Goal: Find specific page/section: Find specific page/section

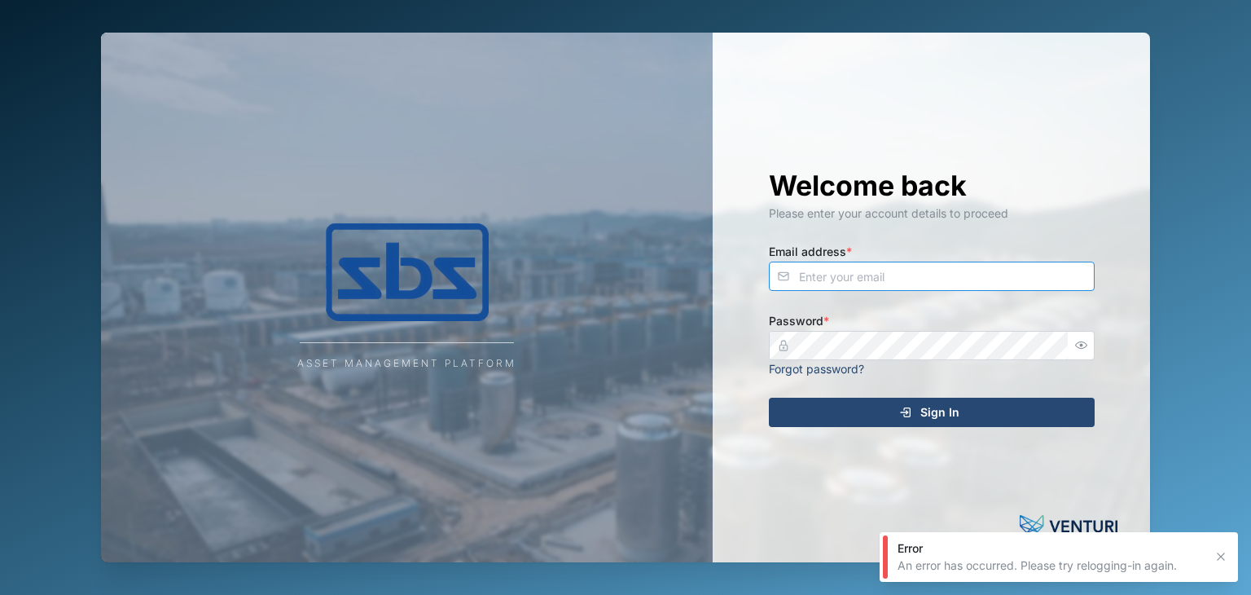
type input "[EMAIL_ADDRESS][DOMAIN_NAME]"
click at [992, 411] on div "Sign In" at bounding box center [930, 412] width 300 height 28
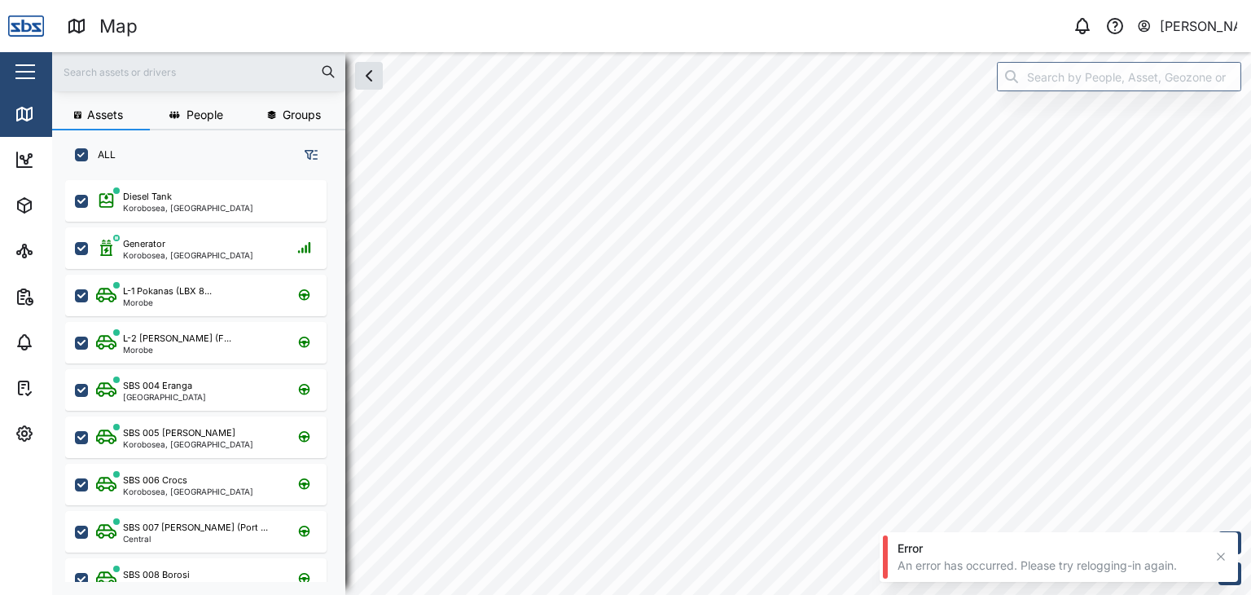
scroll to position [394, 254]
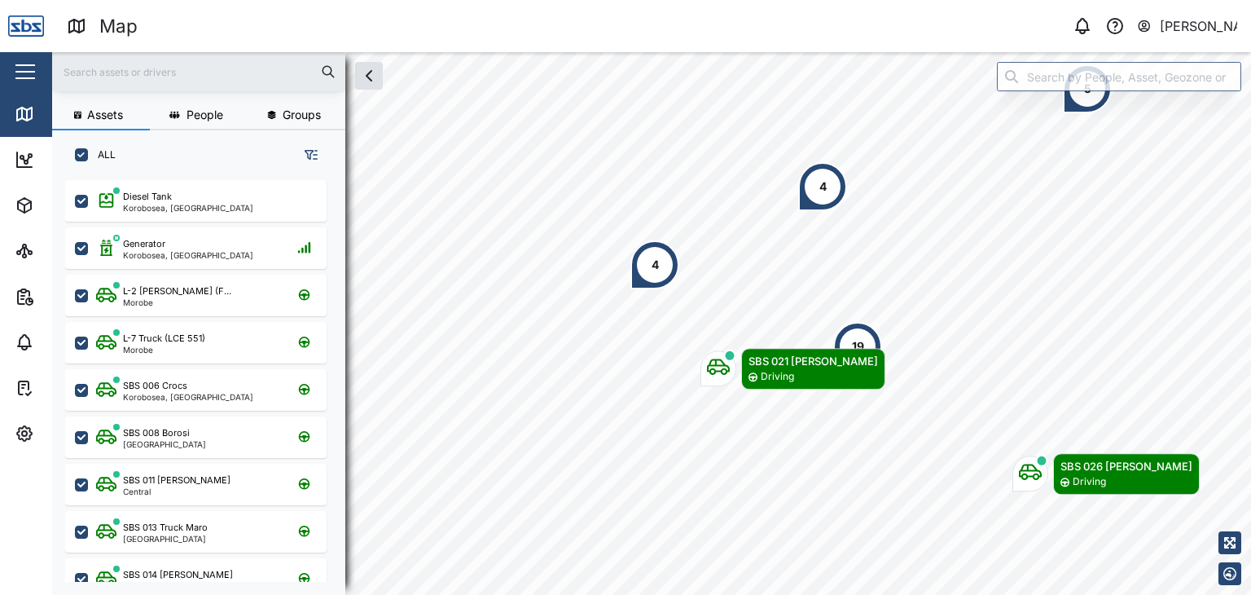
click at [140, 66] on input "text" at bounding box center [199, 71] width 274 height 24
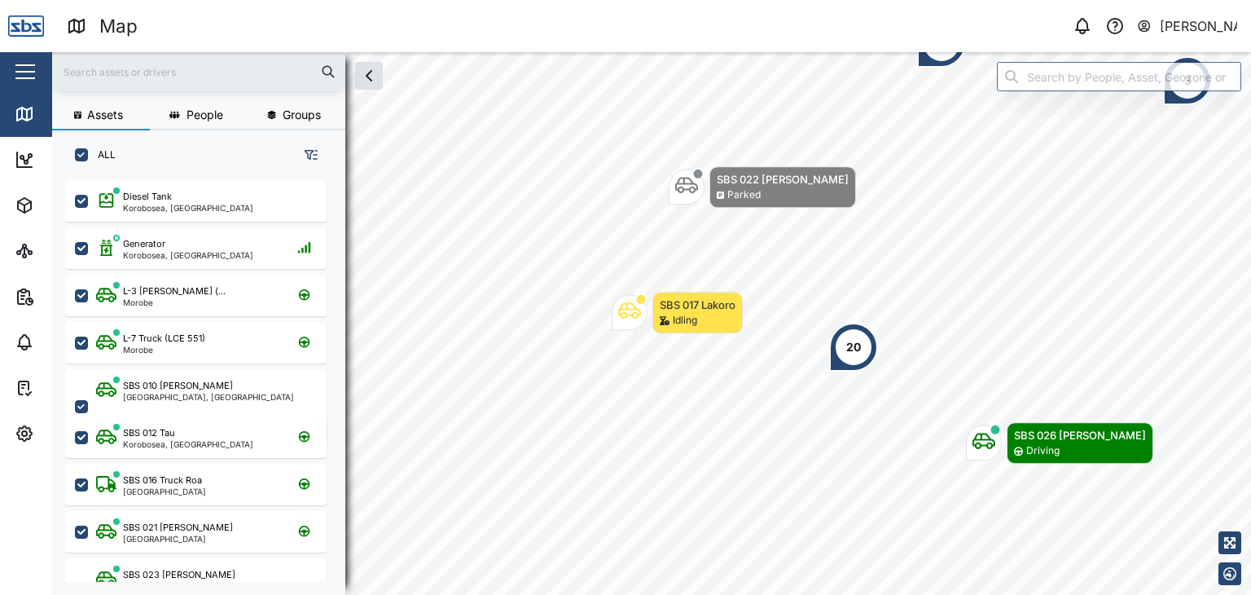
click at [103, 72] on input "text" at bounding box center [199, 71] width 274 height 24
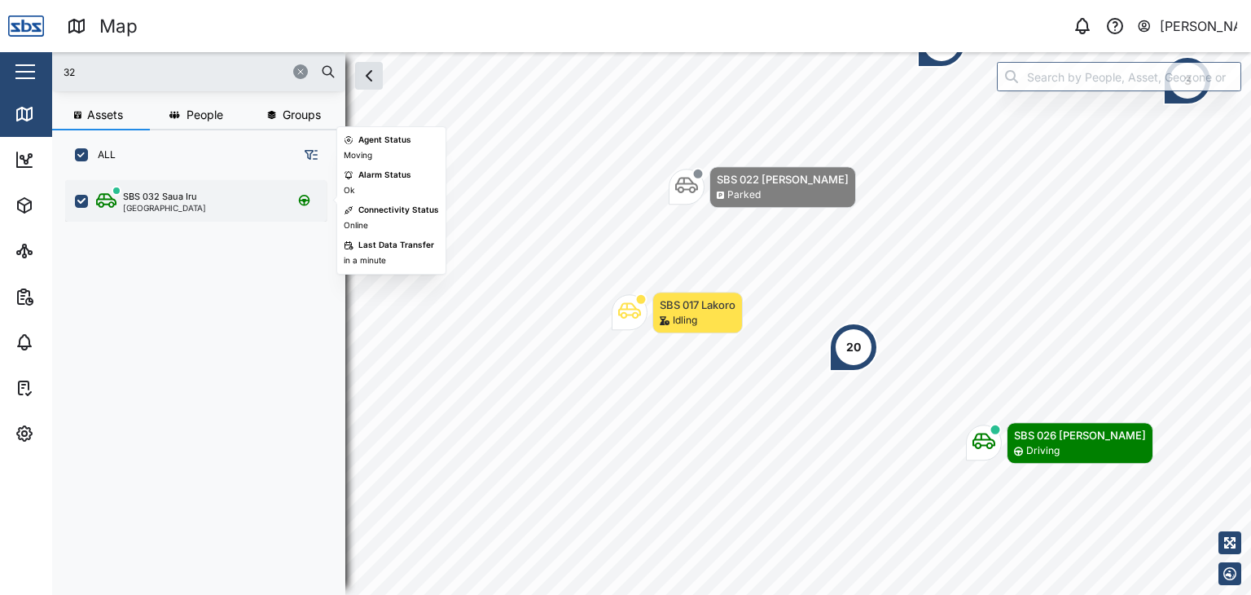
click at [188, 204] on div "[GEOGRAPHIC_DATA]" at bounding box center [164, 208] width 83 height 8
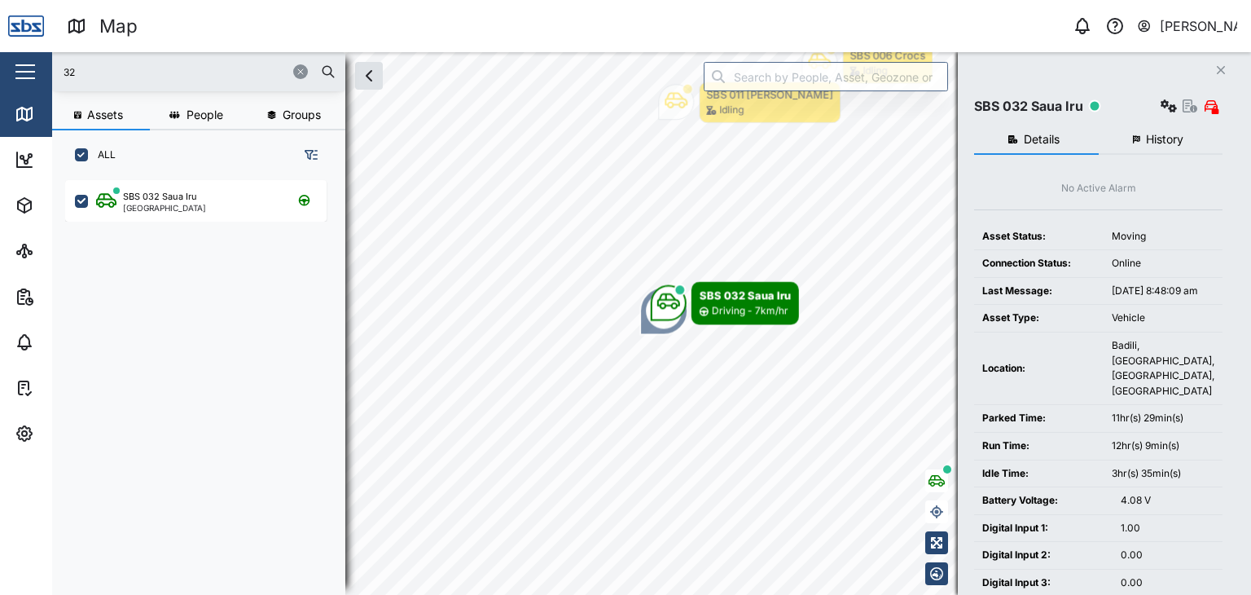
drag, startPoint x: 81, startPoint y: 74, endPoint x: 51, endPoint y: 65, distance: 31.4
click at [51, 65] on div "Map 0 [PERSON_NAME] Close Map Dashboard Assets ATS Camera Generator Personnel T…" at bounding box center [625, 297] width 1251 height 595
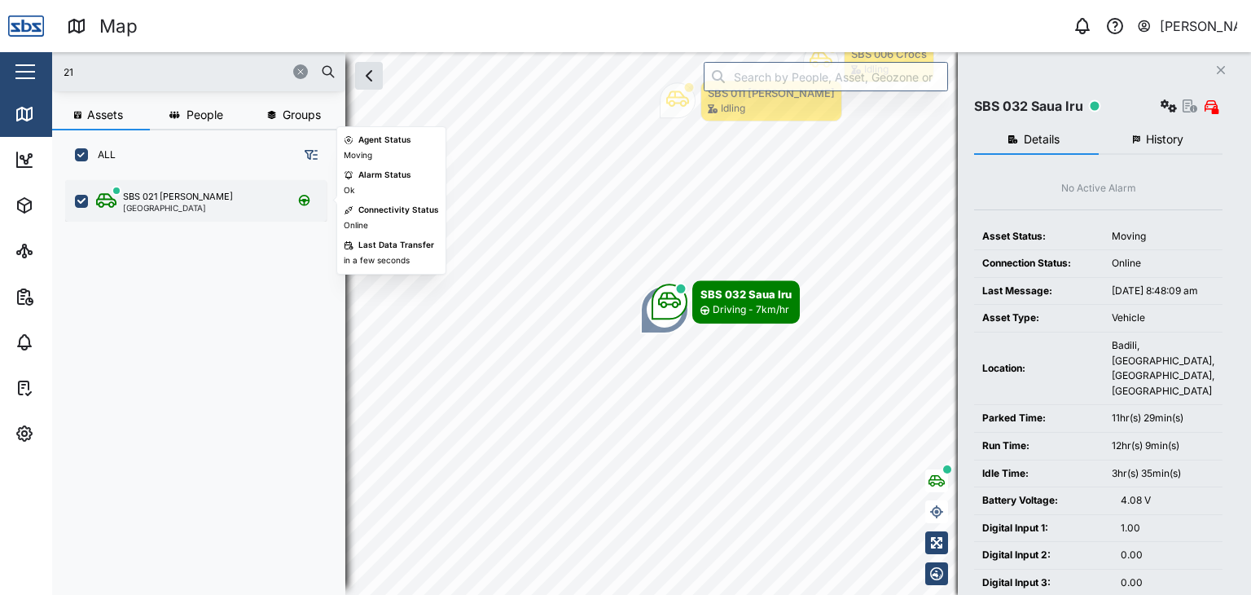
click at [169, 213] on div "SBS 021 Igo Hegoi [GEOGRAPHIC_DATA]" at bounding box center [195, 201] width 261 height 42
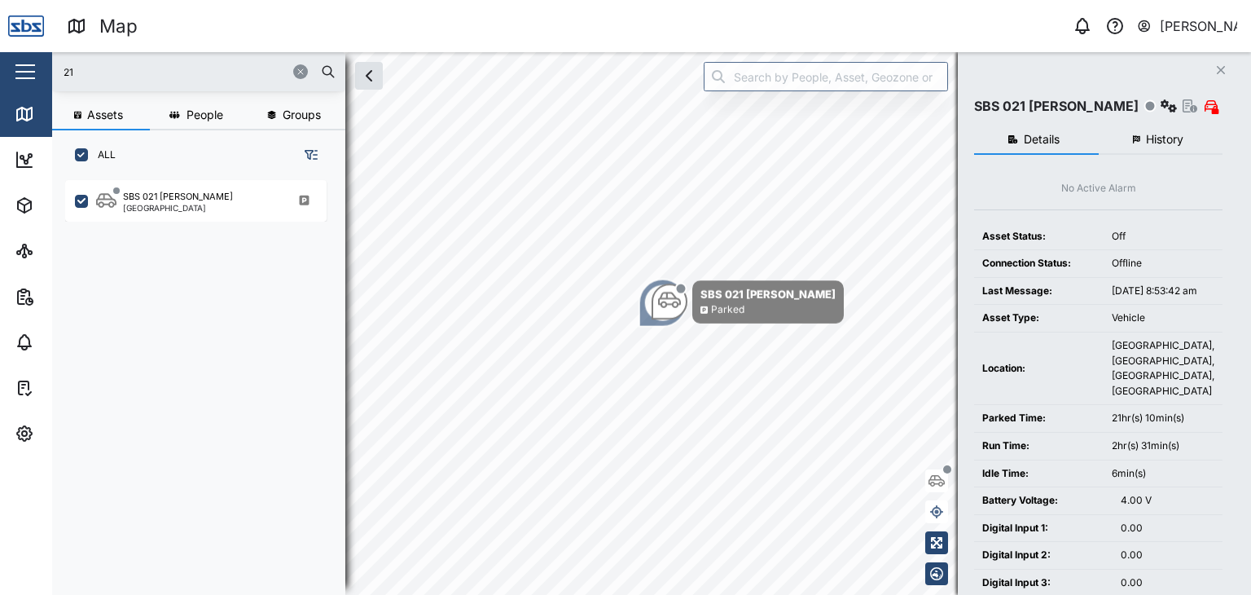
drag, startPoint x: 33, startPoint y: 68, endPoint x: 4, endPoint y: 67, distance: 28.6
click at [4, 67] on div "Map 0 [PERSON_NAME] Close Map Dashboard Assets ATS Camera Generator Personnel T…" at bounding box center [625, 297] width 1251 height 595
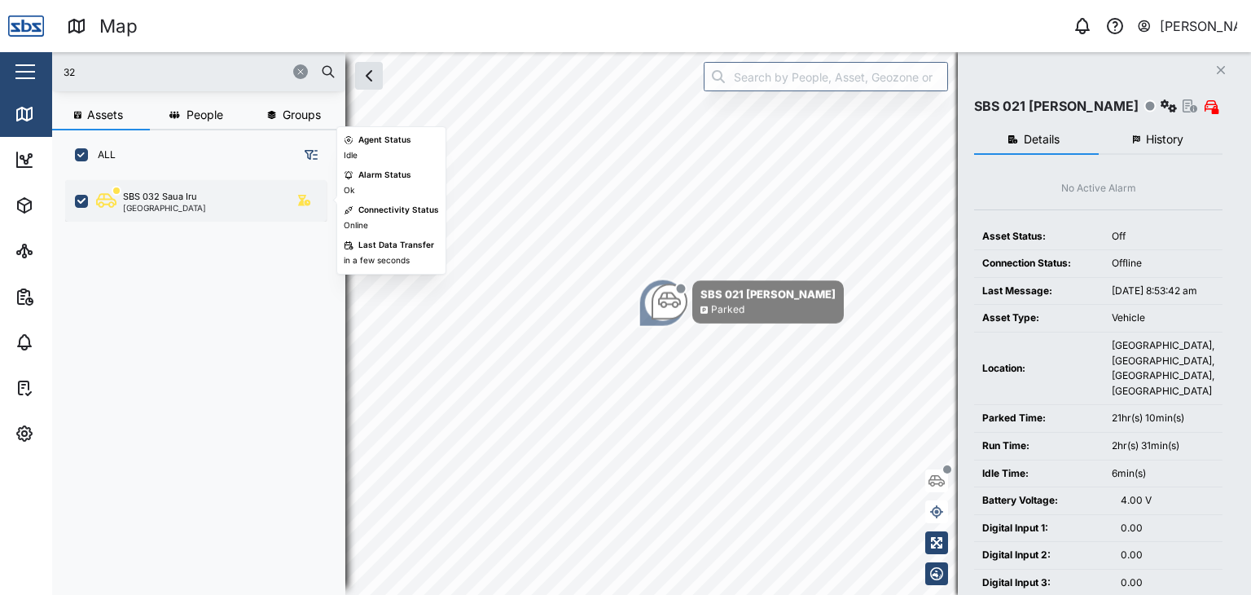
click at [173, 194] on div "SBS 032 Saua Iru" at bounding box center [160, 197] width 74 height 14
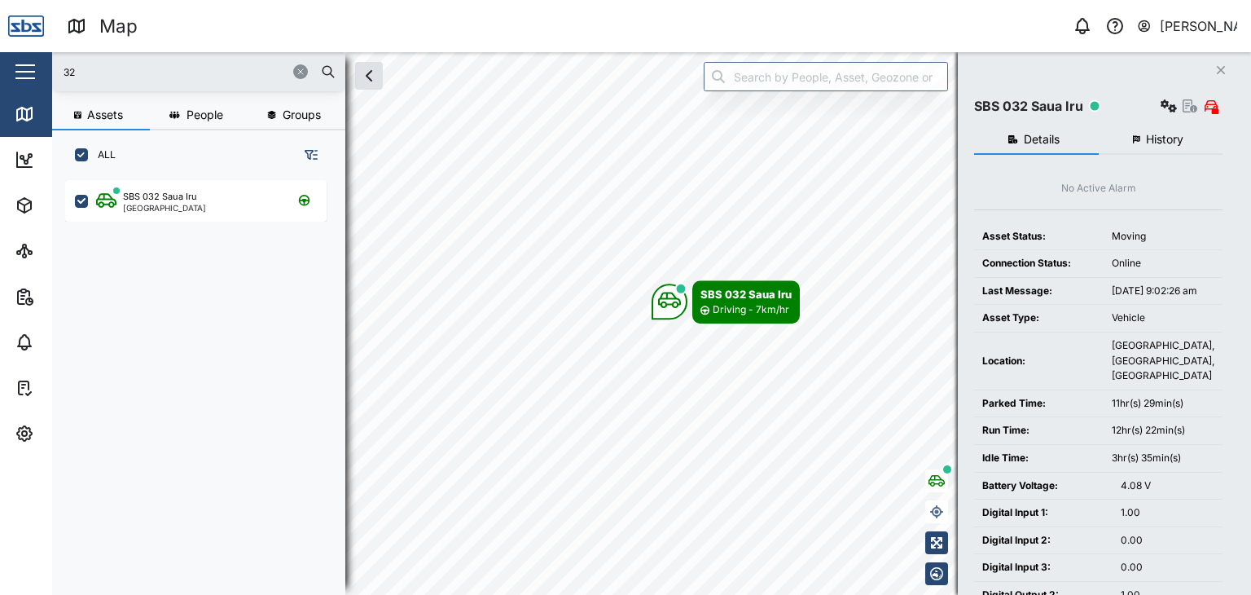
drag, startPoint x: 88, startPoint y: 72, endPoint x: 32, endPoint y: 75, distance: 56.3
click at [32, 75] on div "Map 0 [PERSON_NAME] Close Map Dashboard Assets ATS Camera Generator Personnel T…" at bounding box center [625, 297] width 1251 height 595
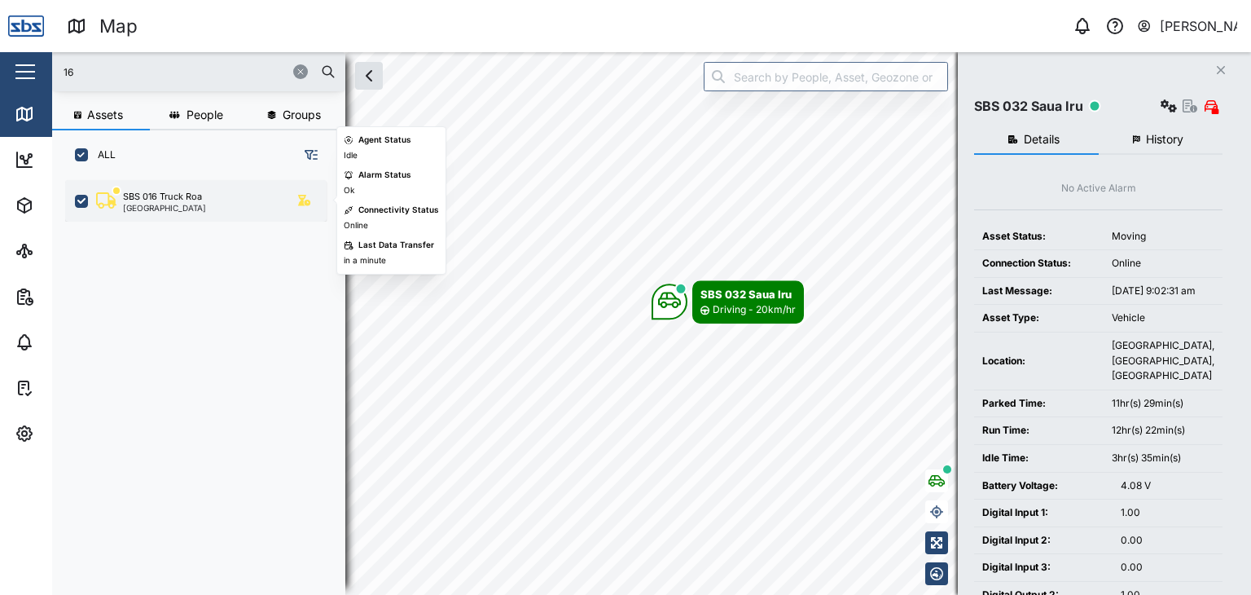
click at [173, 207] on div "[GEOGRAPHIC_DATA]" at bounding box center [164, 208] width 83 height 8
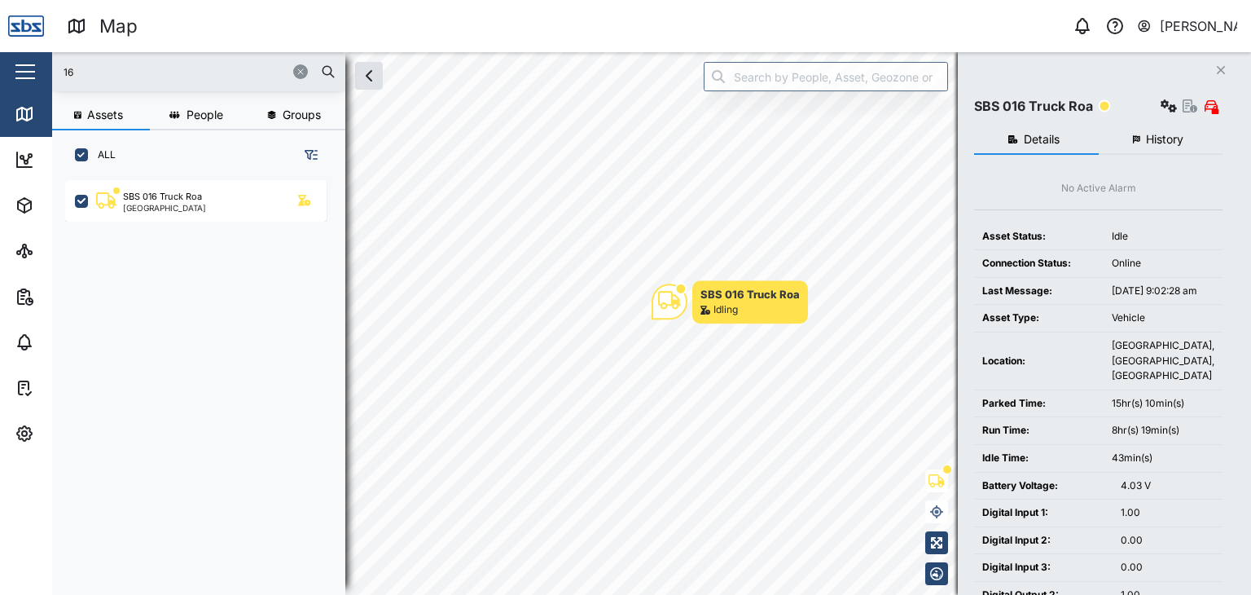
drag, startPoint x: 98, startPoint y: 79, endPoint x: 37, endPoint y: 84, distance: 61.3
click at [37, 84] on div "Map 0 [PERSON_NAME] Close Map Dashboard Assets ATS Camera Generator Personnel T…" at bounding box center [625, 297] width 1251 height 595
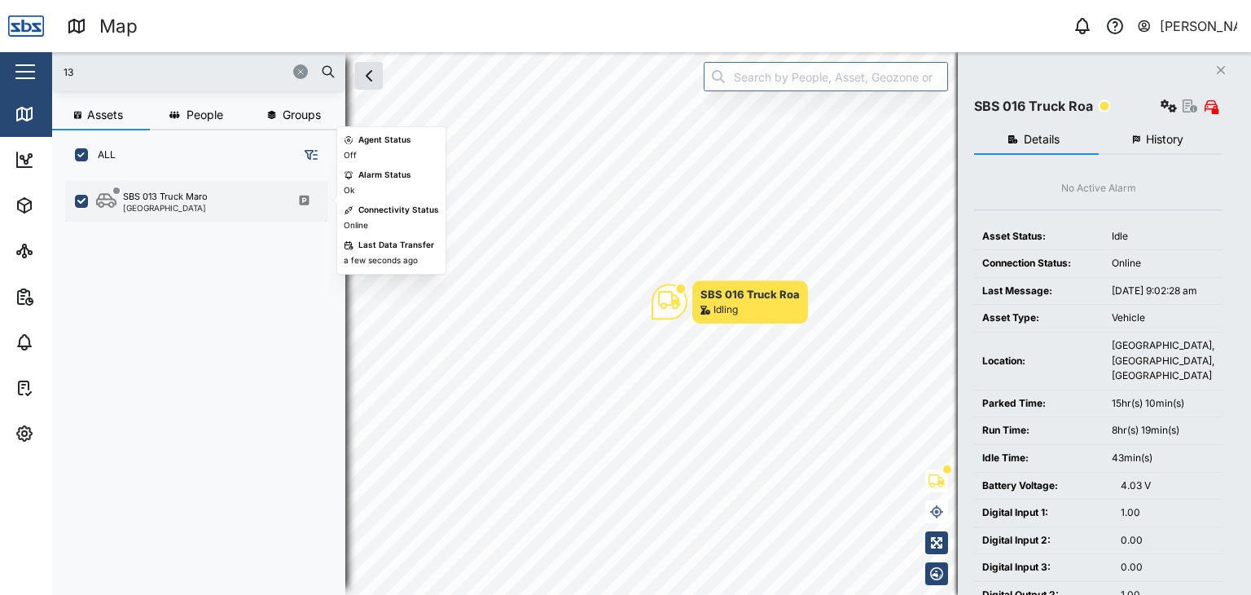
click at [150, 209] on div "[GEOGRAPHIC_DATA]" at bounding box center [165, 208] width 85 height 8
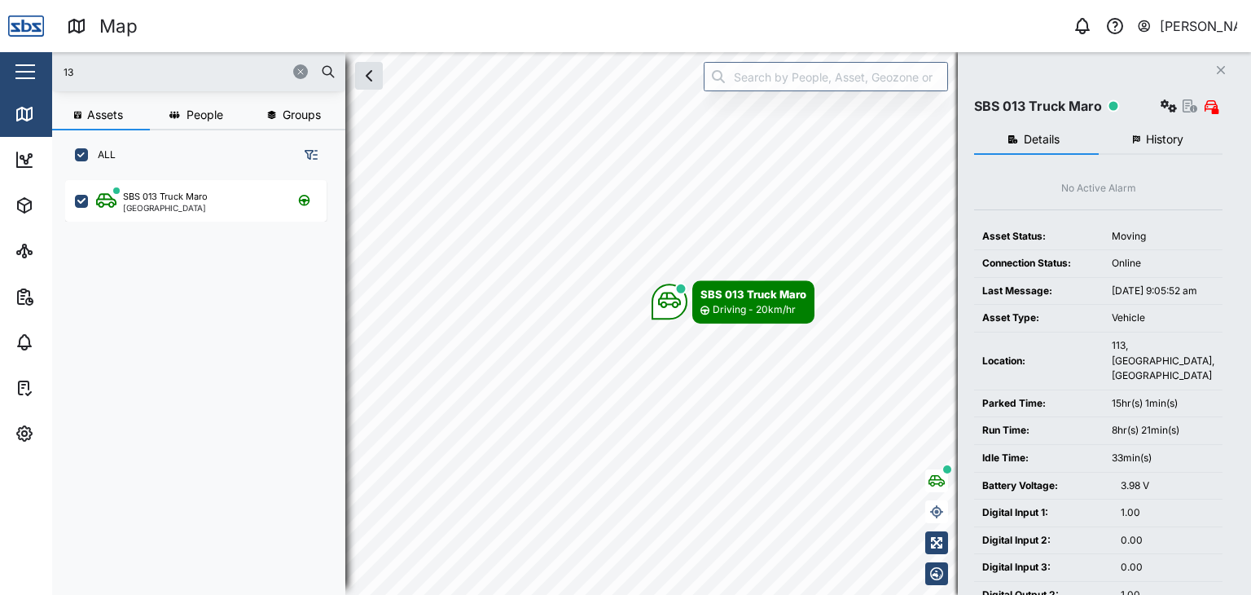
drag, startPoint x: 96, startPoint y: 79, endPoint x: 33, endPoint y: 67, distance: 63.9
click at [33, 67] on div "Map 0 [PERSON_NAME] Close Map Dashboard Assets ATS Camera Generator Personnel T…" at bounding box center [625, 297] width 1251 height 595
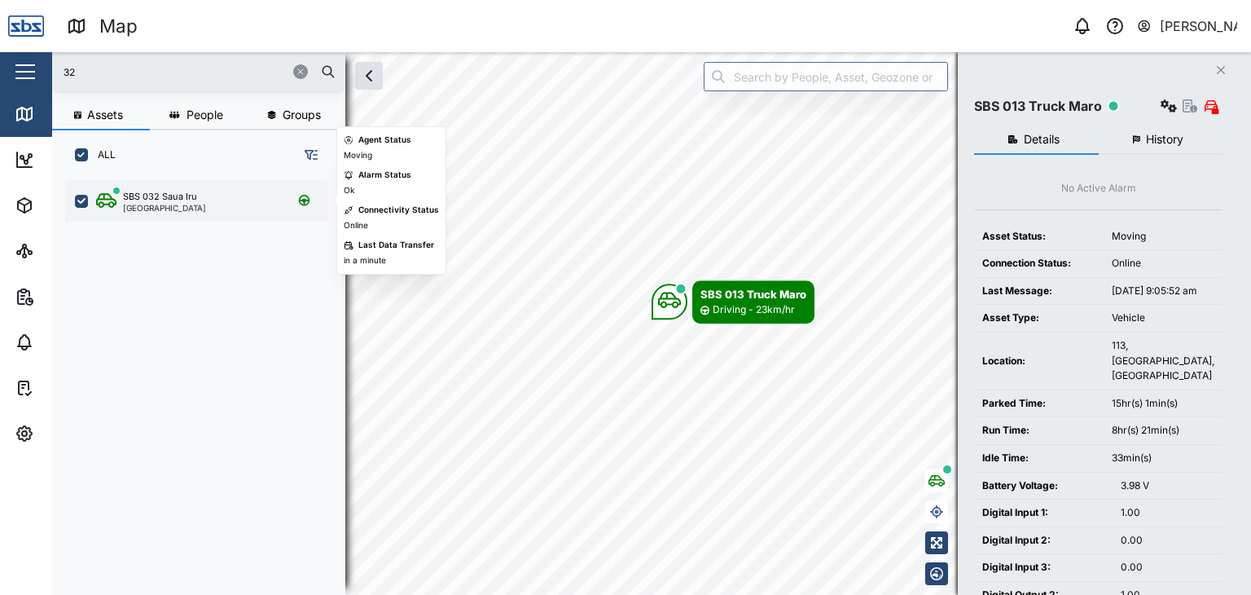
click at [173, 195] on div "SBS 032 Saua Iru" at bounding box center [160, 197] width 74 height 14
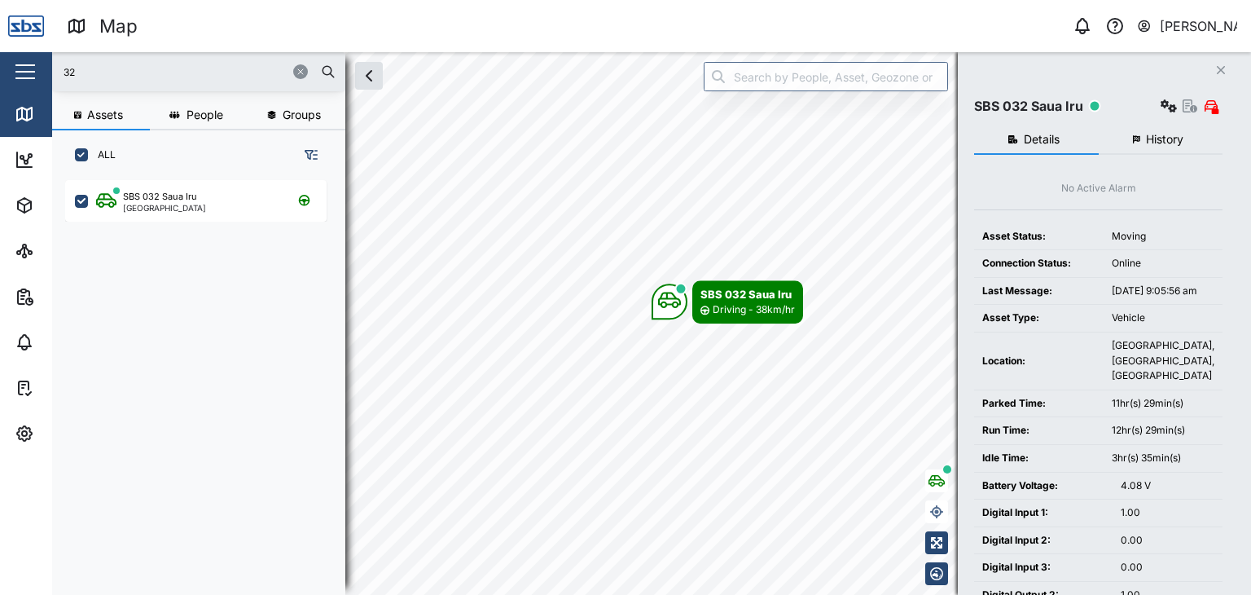
drag, startPoint x: 110, startPoint y: 69, endPoint x: 39, endPoint y: 56, distance: 72.1
click at [39, 56] on div "Map 0 [PERSON_NAME] Close Map Dashboard Assets ATS Camera Generator Personnel T…" at bounding box center [625, 297] width 1251 height 595
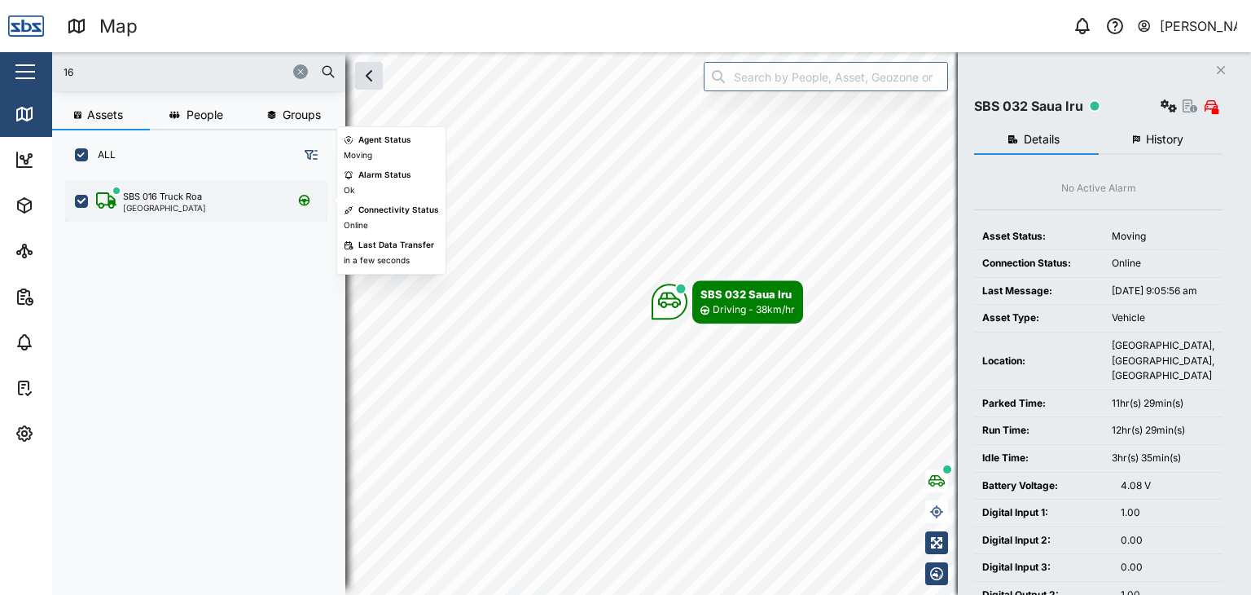
click at [168, 200] on div "SBS 016 Truck Roa" at bounding box center [162, 197] width 79 height 14
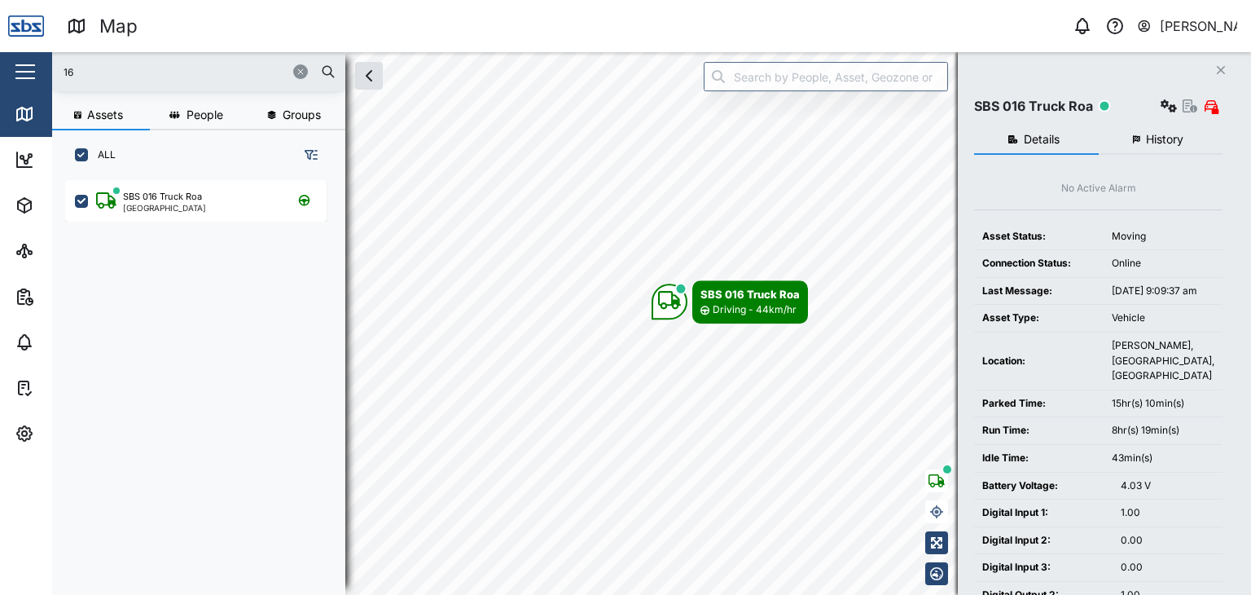
drag, startPoint x: 84, startPoint y: 72, endPoint x: 29, endPoint y: 56, distance: 57.0
click at [29, 56] on div "Map 0 [PERSON_NAME] Close Map Dashboard Assets ATS Camera Generator Personnel T…" at bounding box center [625, 297] width 1251 height 595
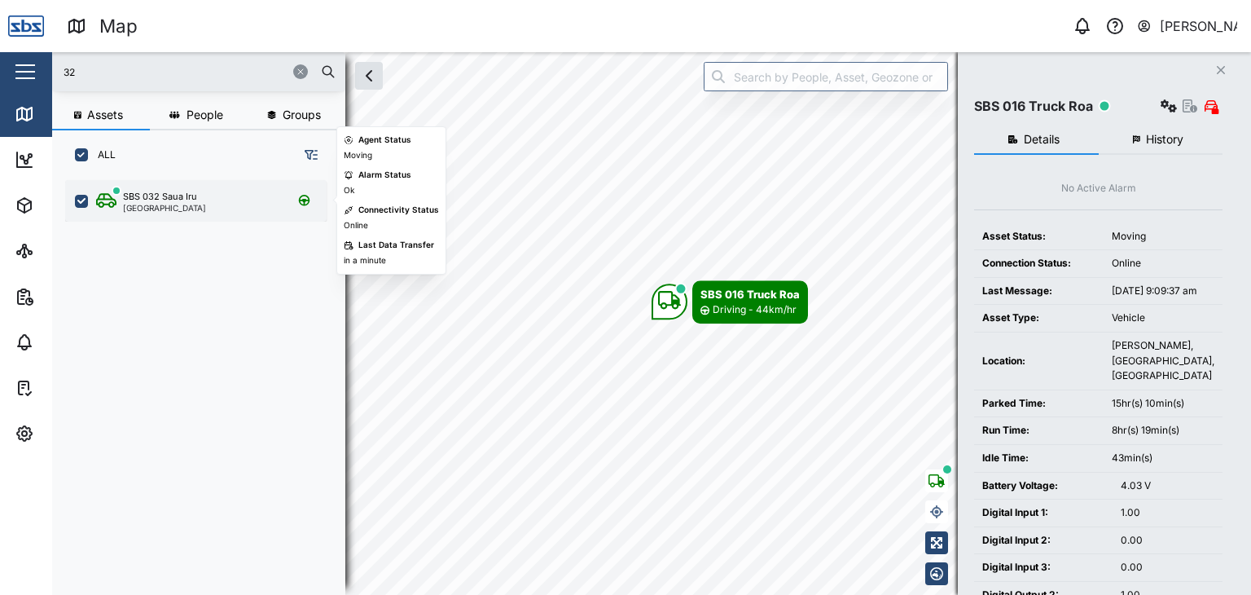
click at [167, 205] on div "[GEOGRAPHIC_DATA]" at bounding box center [164, 208] width 83 height 8
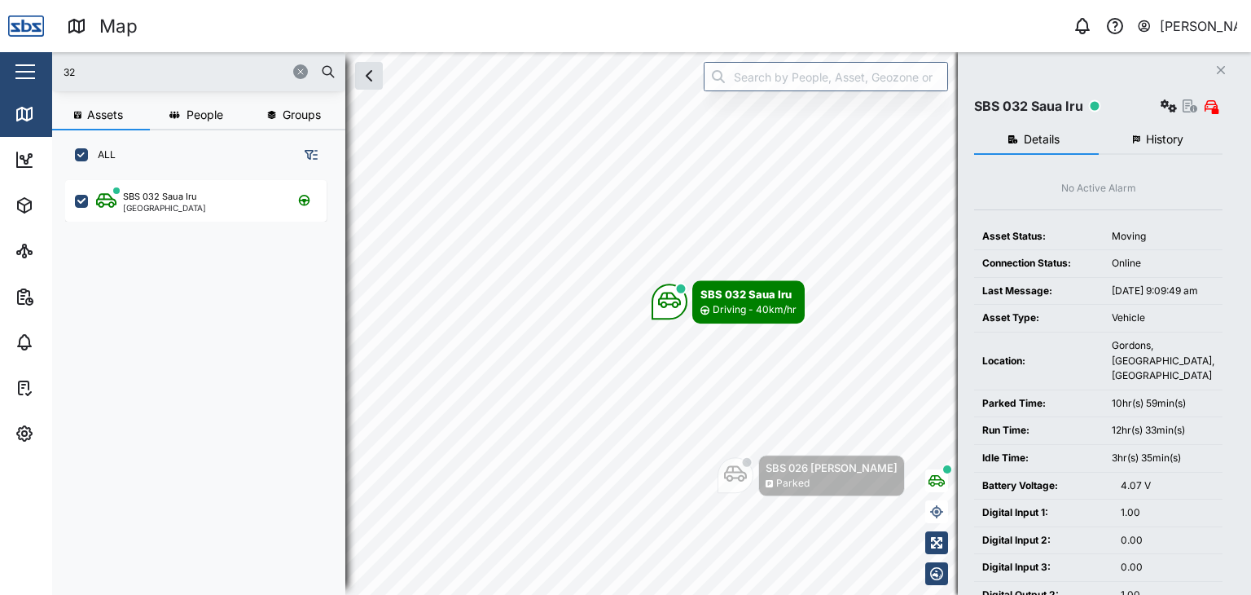
drag, startPoint x: 46, startPoint y: 68, endPoint x: 31, endPoint y: 70, distance: 14.8
click at [31, 70] on div "Map 0 [PERSON_NAME] Close Map Dashboard Assets ATS Camera Generator Personnel T…" at bounding box center [625, 297] width 1251 height 595
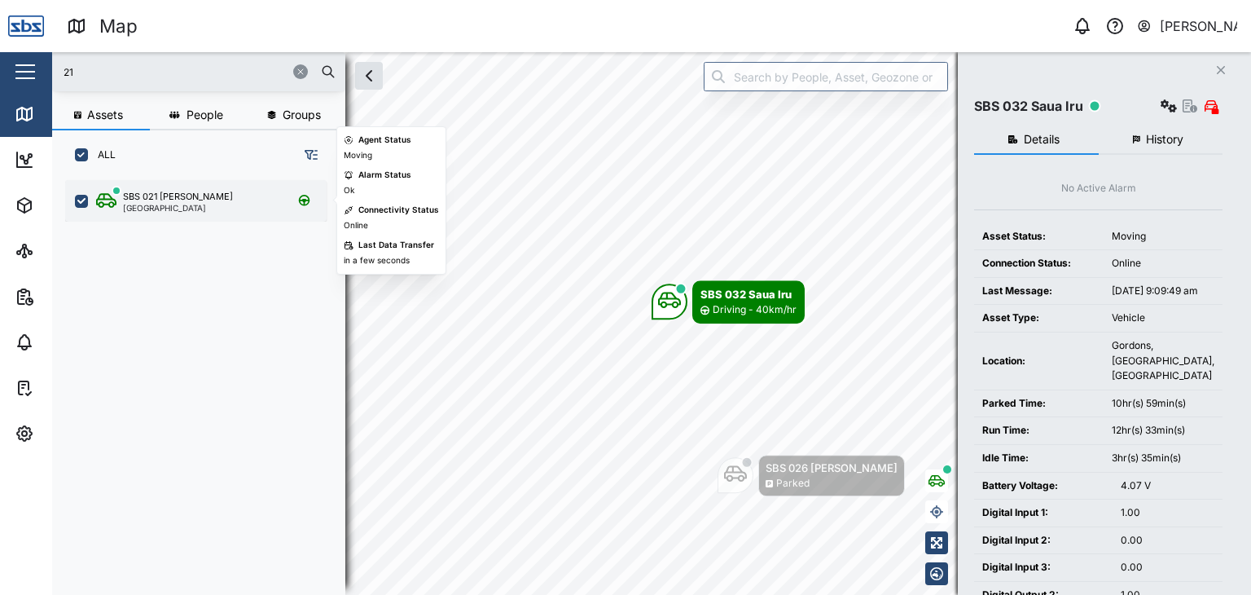
click at [137, 193] on div "SBS 021 [PERSON_NAME]" at bounding box center [178, 197] width 110 height 14
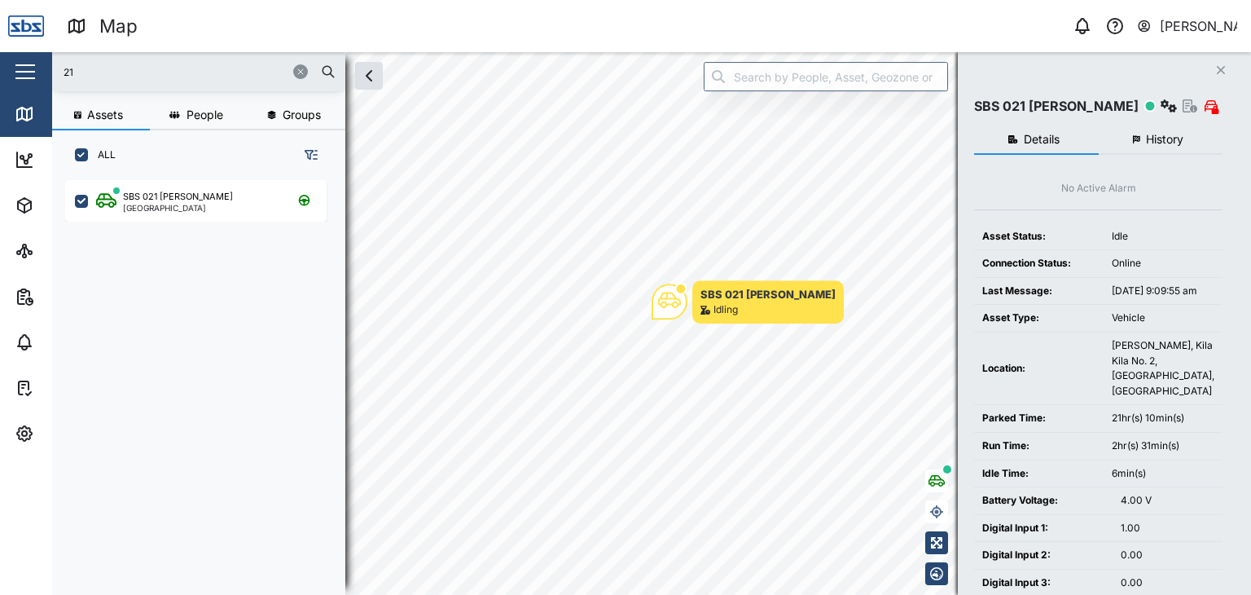
drag, startPoint x: 67, startPoint y: 68, endPoint x: 44, endPoint y: 69, distance: 22.9
click at [44, 69] on div "Map 0 [PERSON_NAME] Close Map Dashboard Assets ATS Camera Generator Personnel T…" at bounding box center [625, 297] width 1251 height 595
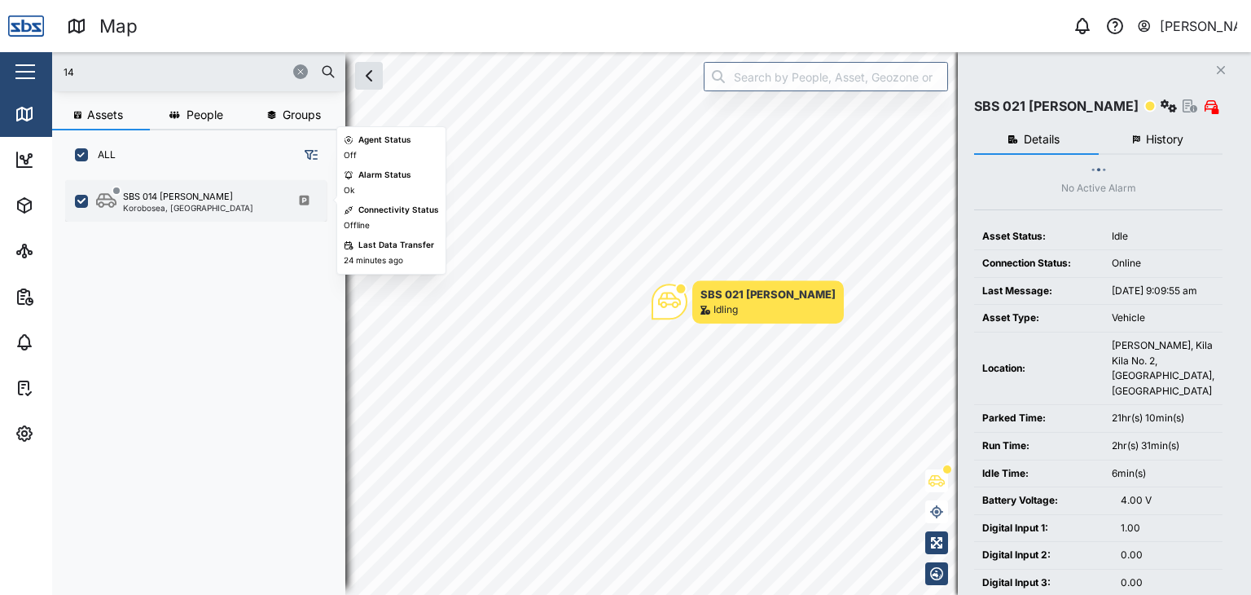
click at [156, 210] on div "Korobosea, [GEOGRAPHIC_DATA]" at bounding box center [188, 208] width 130 height 8
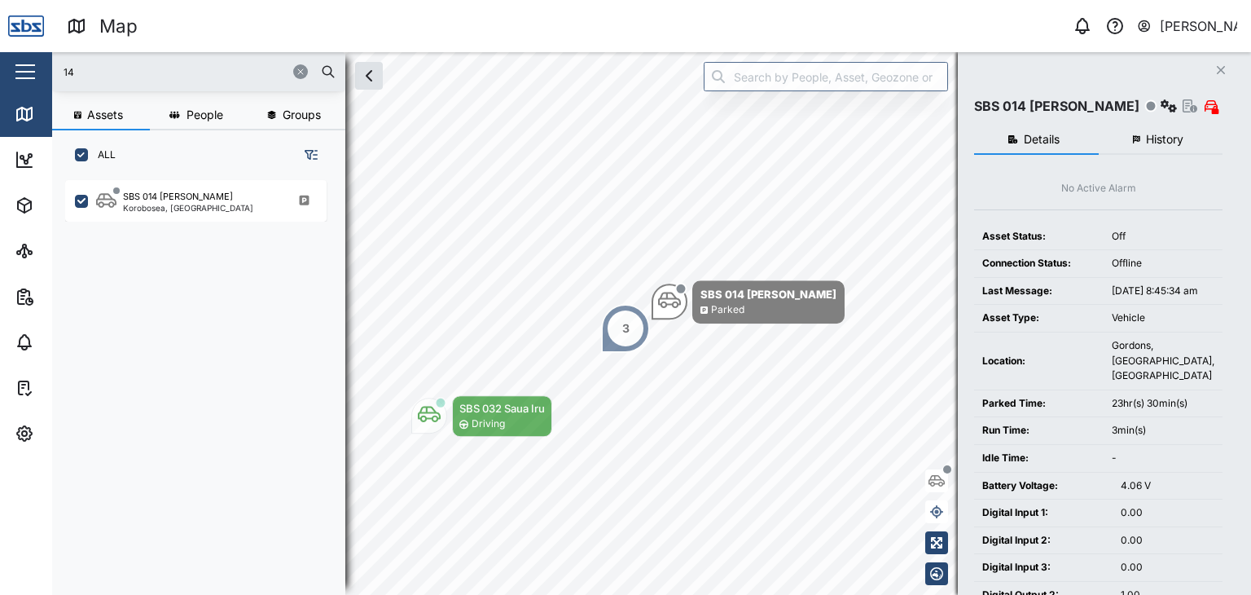
drag, startPoint x: 81, startPoint y: 69, endPoint x: 46, endPoint y: 69, distance: 35.0
click at [46, 69] on div "Map 0 [PERSON_NAME] Close Map Dashboard Assets ATS Camera Generator Personnel T…" at bounding box center [625, 297] width 1251 height 595
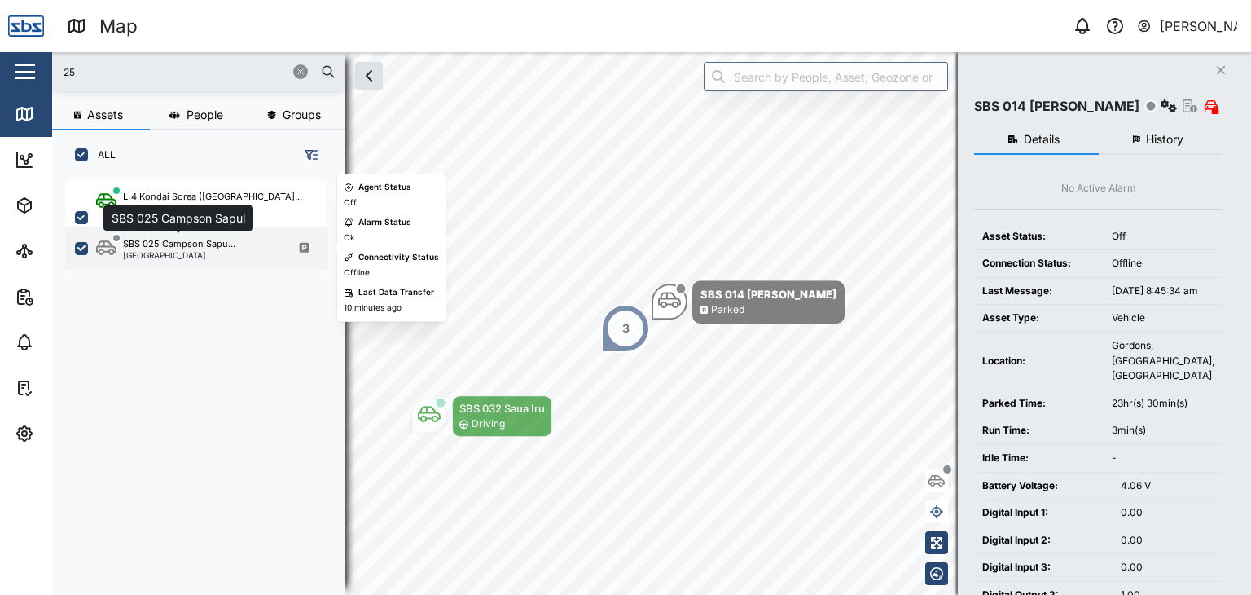
click at [160, 246] on div "SBS 025 Campson Sapu..." at bounding box center [179, 244] width 112 height 14
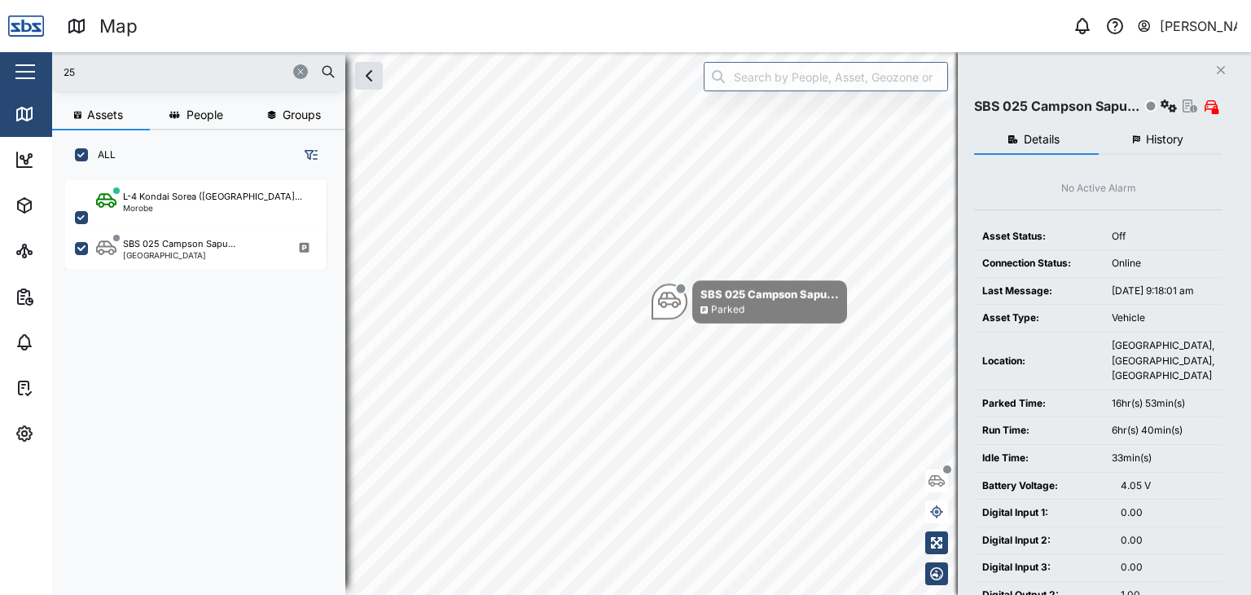
drag, startPoint x: 60, startPoint y: 59, endPoint x: 20, endPoint y: 61, distance: 40.8
click at [20, 61] on div "Map 0 [PERSON_NAME] Close Map Dashboard Assets ATS Camera Generator Personnel T…" at bounding box center [625, 297] width 1251 height 595
type input "13"
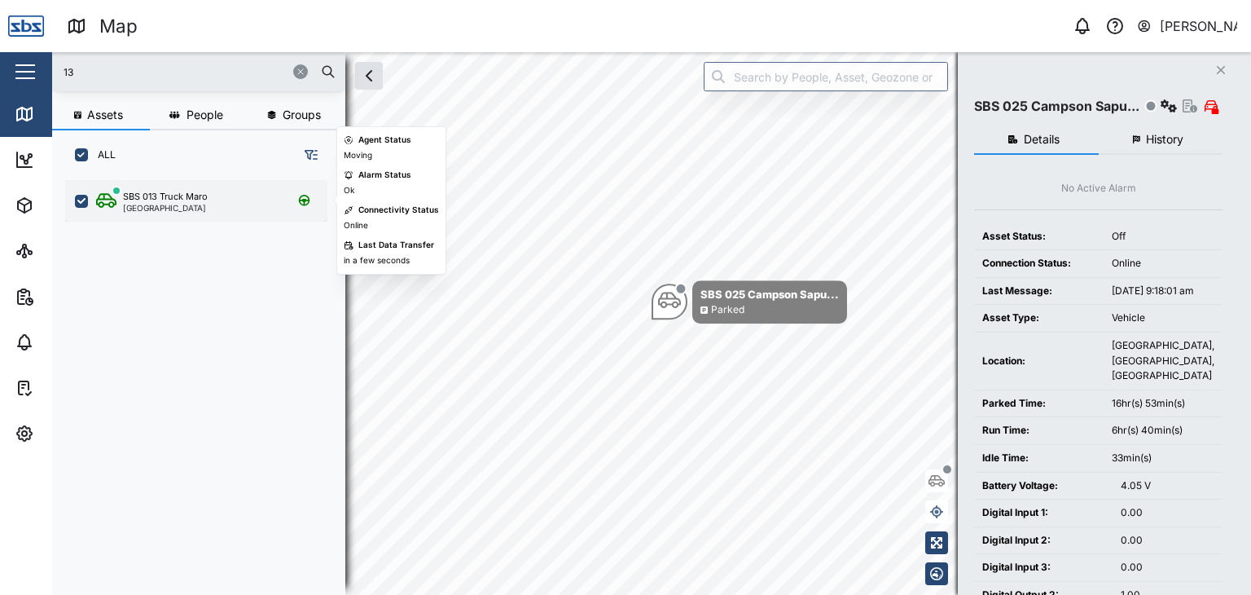
click at [154, 195] on div "SBS 013 Truck Maro" at bounding box center [165, 197] width 85 height 14
